Goal: Find specific page/section: Find specific page/section

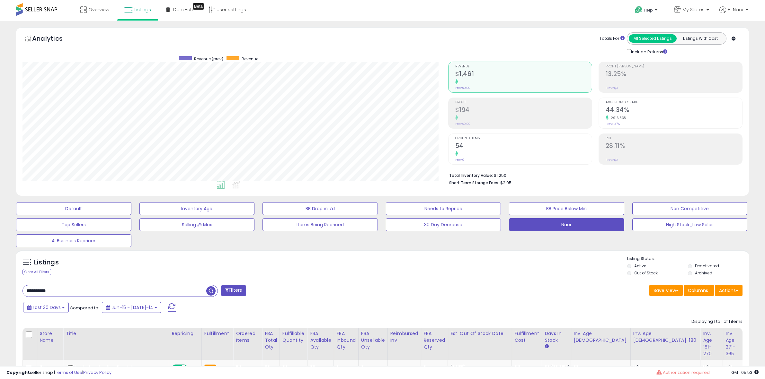
select select "**"
click at [366, 258] on div "Listings Clear All Filters Listing States:" at bounding box center [382, 267] width 732 height 22
click at [438, 264] on div "Listings Clear All Filters Listing States:" at bounding box center [382, 267] width 732 height 22
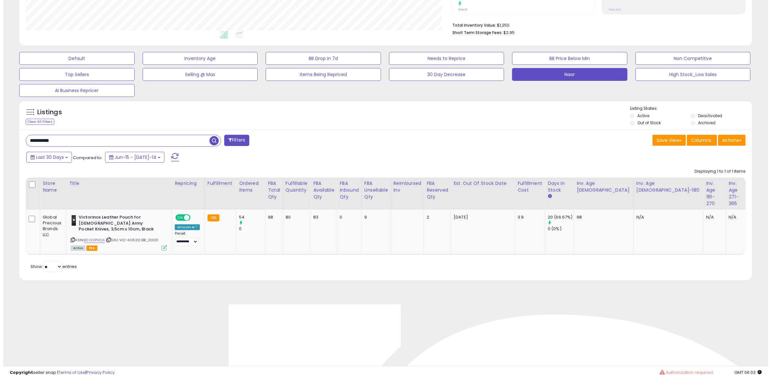
scroll to position [0, 613]
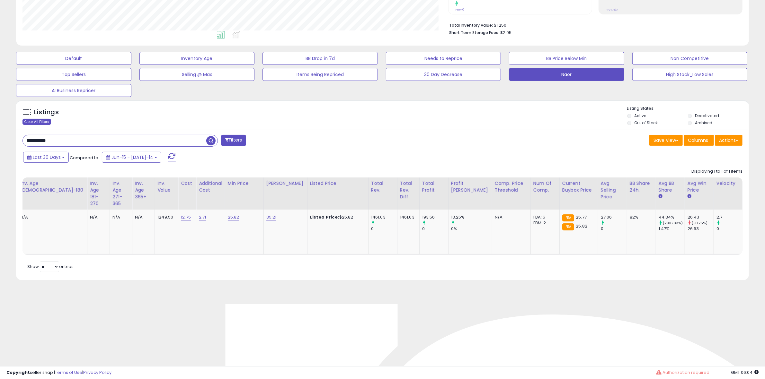
click at [39, 123] on div "Clear All Filters" at bounding box center [36, 122] width 29 height 6
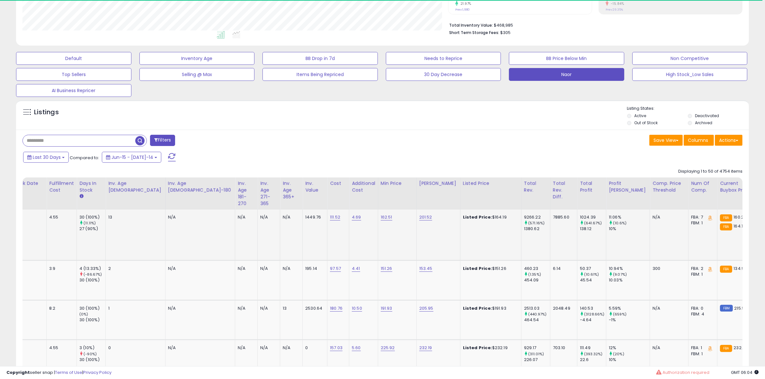
scroll to position [320954, 320660]
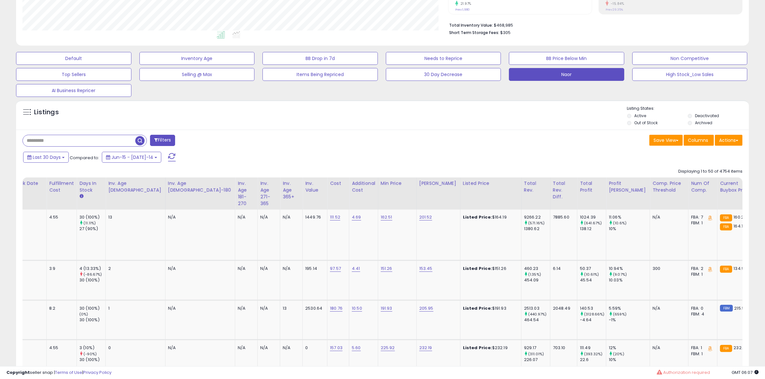
scroll to position [0, 0]
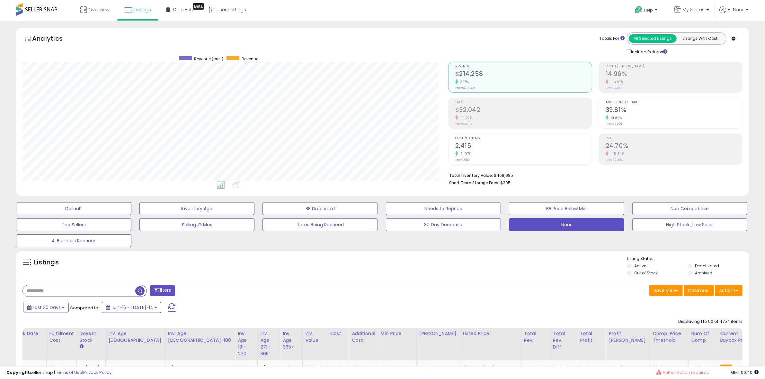
click at [378, 293] on div "Filters" at bounding box center [200, 291] width 365 height 13
click at [691, 15] on link "My Stores" at bounding box center [691, 10] width 45 height 21
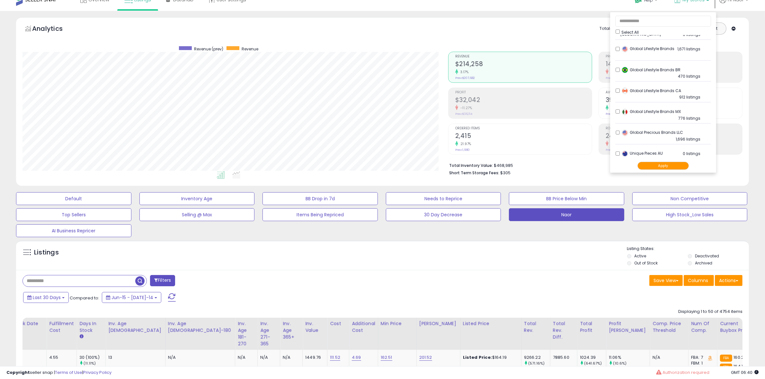
scroll to position [162, 0]
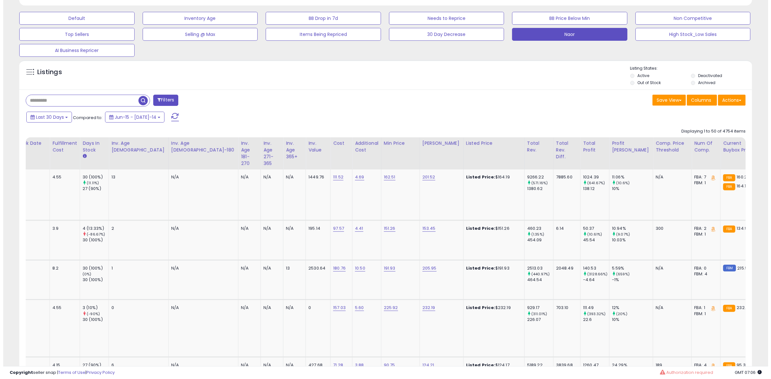
scroll to position [0, 0]
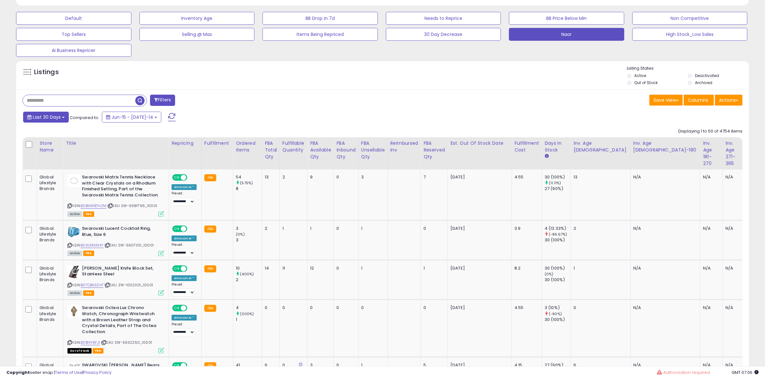
click at [65, 114] on button "Last 30 Days" at bounding box center [46, 117] width 46 height 11
type input "**********"
drag, startPoint x: 58, startPoint y: 134, endPoint x: 89, endPoint y: 123, distance: 32.0
click at [58, 134] on li "Last 7 Days" at bounding box center [51, 135] width 51 height 9
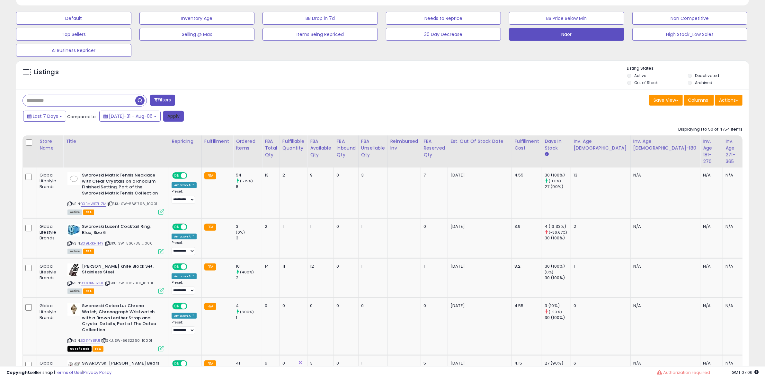
click at [171, 116] on button "Apply" at bounding box center [173, 116] width 21 height 11
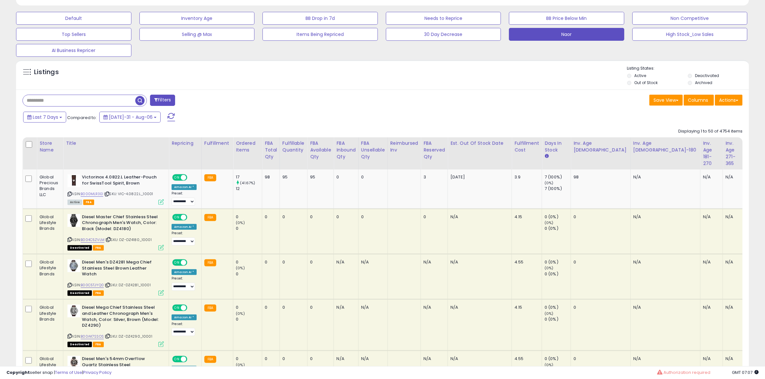
scroll to position [132, 425]
click at [616, 117] on div "Last 7 Days Compared to: [DATE]-31 - Aug-06" at bounding box center [381, 118] width 729 height 14
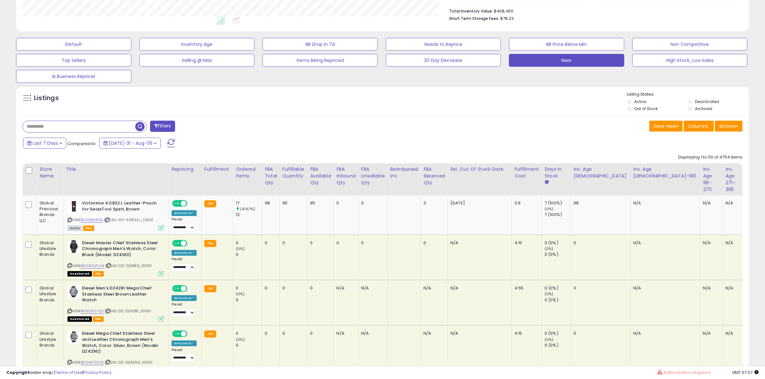
scroll to position [0, 0]
